Goal: Information Seeking & Learning: Learn about a topic

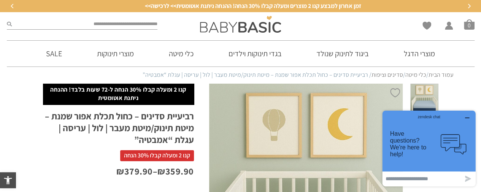
click at [383, 76] on link "סדינים וציפות" at bounding box center [387, 75] width 32 height 8
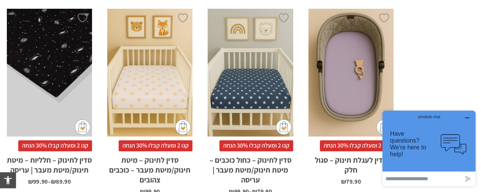
scroll to position [2443, 0]
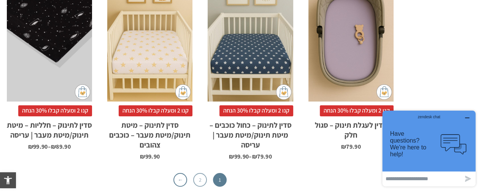
click at [200, 173] on link "2" at bounding box center [200, 180] width 14 height 14
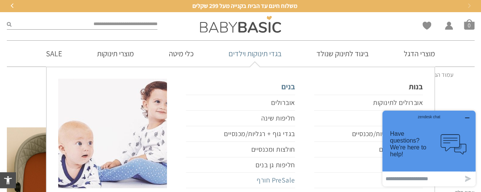
click at [266, 180] on link "PreSale חורף" at bounding box center [240, 181] width 109 height 16
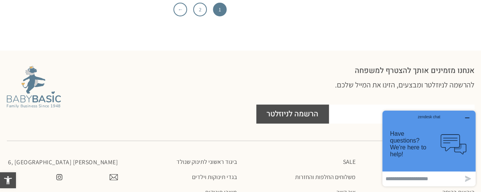
scroll to position [2705, 0]
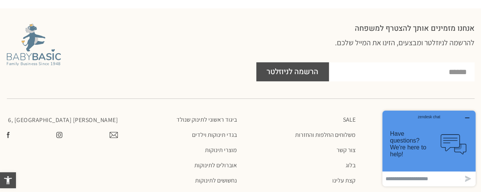
drag, startPoint x: 484, startPoint y: 13, endPoint x: 61, endPoint y: 71, distance: 427.0
click at [214, 131] on link "בגדי תינוקות וילדים" at bounding box center [180, 135] width 111 height 8
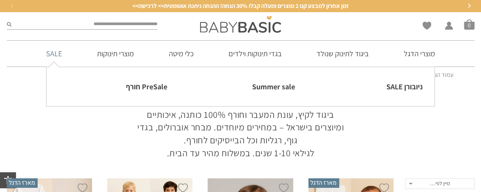
click at [54, 54] on link "SALE" at bounding box center [54, 54] width 39 height 26
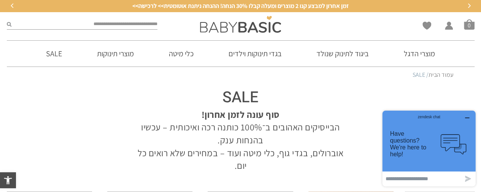
drag, startPoint x: 483, startPoint y: 13, endPoint x: 41, endPoint y: 0, distance: 442.6
